Goal: Transaction & Acquisition: Obtain resource

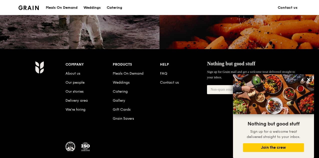
scroll to position [514, 0]
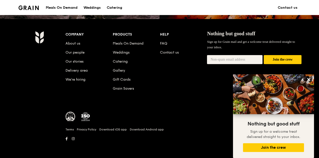
click at [127, 40] on li "Meals On Demand" at bounding box center [136, 42] width 47 height 9
click at [137, 45] on link "Meals On Demand" at bounding box center [128, 43] width 31 height 4
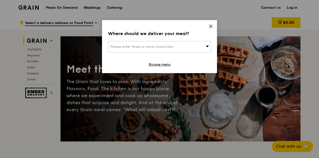
click at [210, 28] on div "Where should we deliver your meal? Please enter three or more characters Browse…" at bounding box center [159, 46] width 115 height 53
click at [211, 28] on icon at bounding box center [211, 26] width 5 height 5
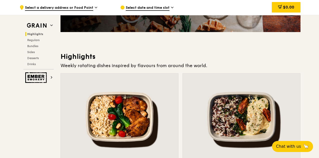
scroll to position [200, 0]
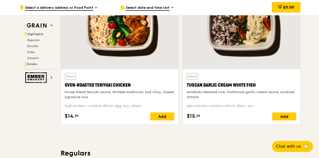
click at [33, 63] on span "Drinks" at bounding box center [32, 64] width 10 height 4
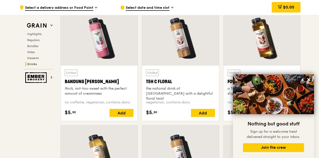
scroll to position [1852, 0]
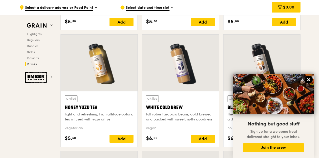
click at [307, 77] on button at bounding box center [309, 80] width 8 height 8
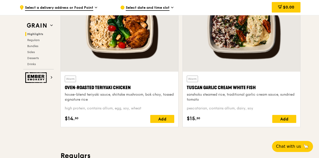
scroll to position [23, 0]
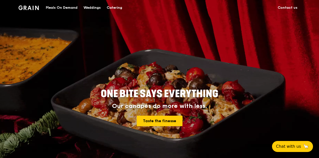
click at [118, 7] on div "Catering" at bounding box center [115, 7] width 16 height 15
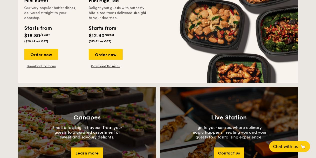
scroll to position [425, 0]
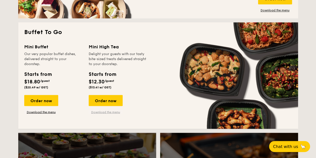
click at [112, 112] on link "Download the menu" at bounding box center [106, 112] width 34 height 4
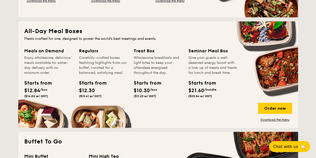
scroll to position [300, 0]
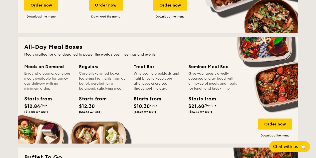
click at [157, 72] on div "Wholesome breakfasts and light bites to keep your attendees energised throughou…" at bounding box center [158, 81] width 49 height 20
click at [150, 97] on div "Starts from" at bounding box center [145, 99] width 23 height 8
click at [285, 135] on link "Download the menu" at bounding box center [275, 135] width 34 height 4
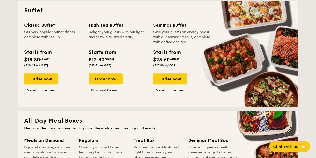
scroll to position [175, 0]
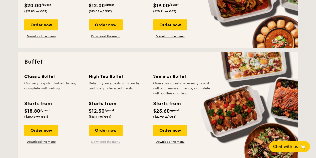
click at [110, 141] on link "Download the menu" at bounding box center [106, 142] width 34 height 4
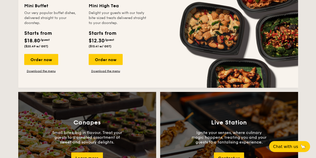
scroll to position [425, 0]
